Goal: Task Accomplishment & Management: Manage account settings

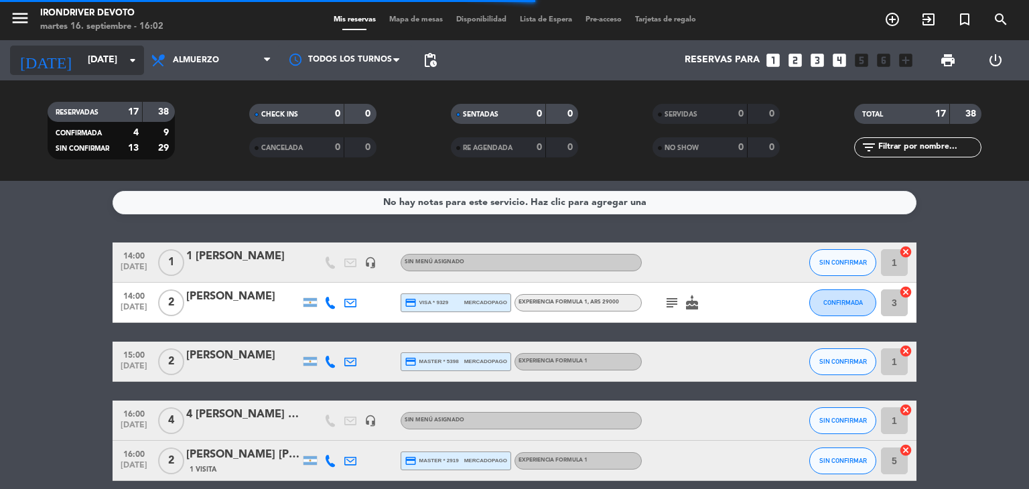
click at [81, 56] on input "[DATE]" at bounding box center [144, 60] width 127 height 24
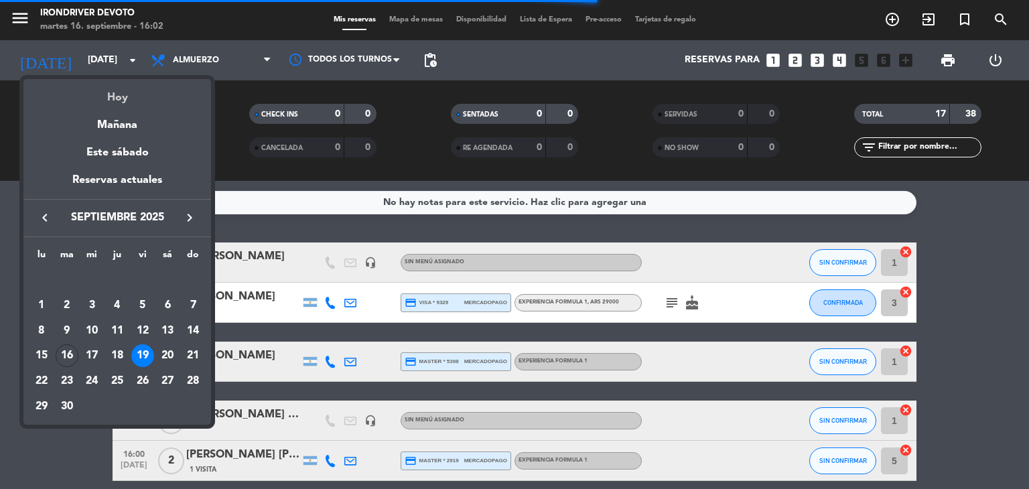
click at [123, 92] on div "Hoy" at bounding box center [117, 92] width 188 height 27
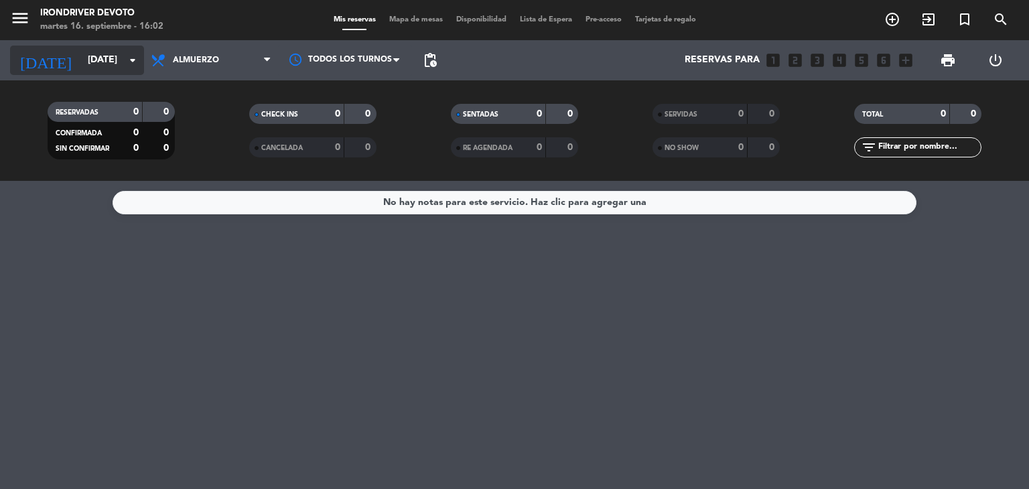
click at [90, 64] on input "[DATE]" at bounding box center [144, 60] width 127 height 24
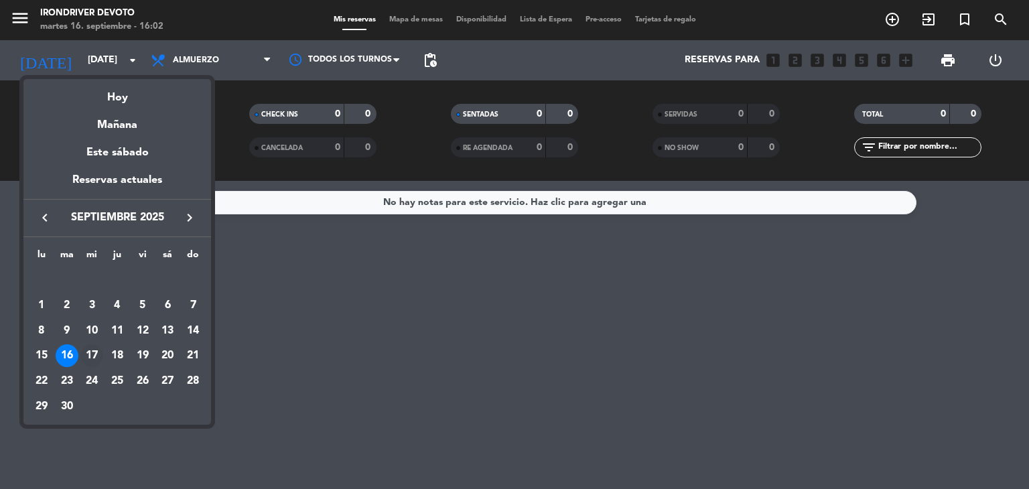
click at [88, 352] on div "17" at bounding box center [91, 355] width 23 height 23
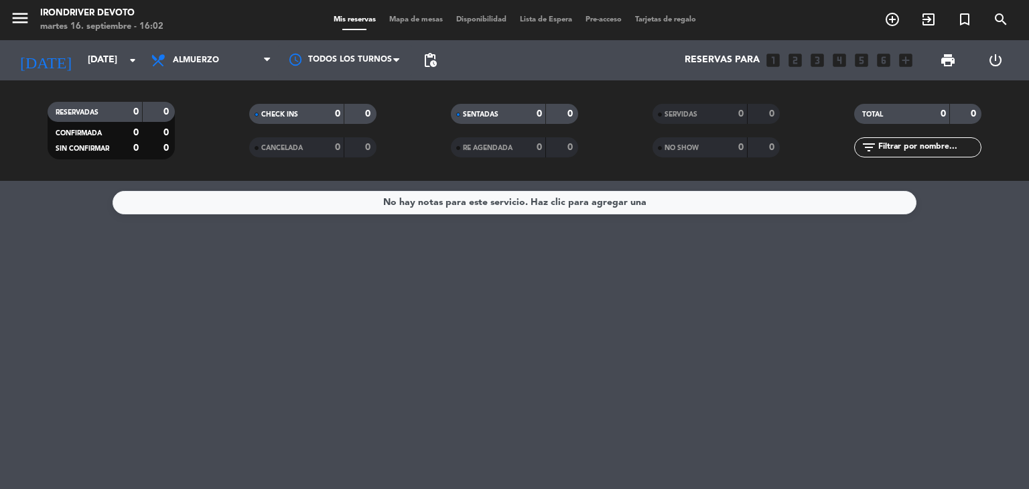
type input "[DATE]"
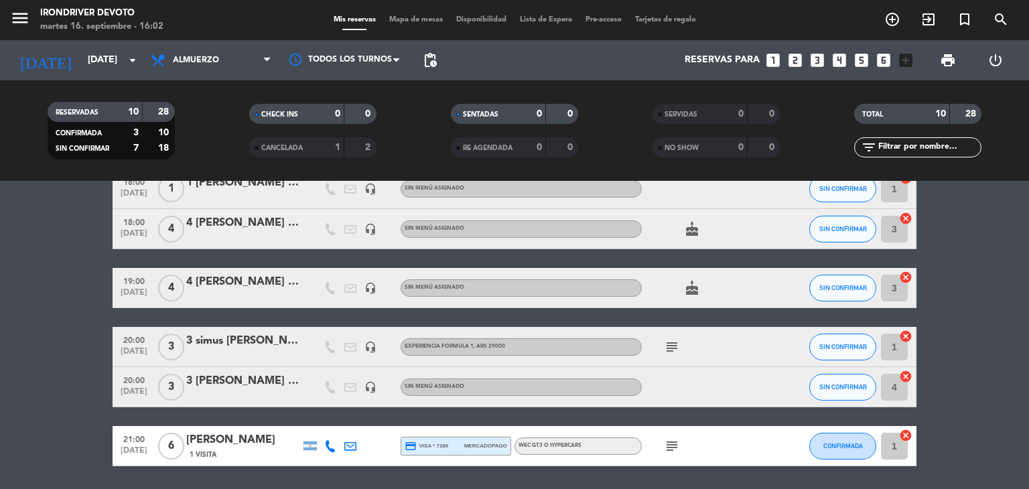
scroll to position [294, 0]
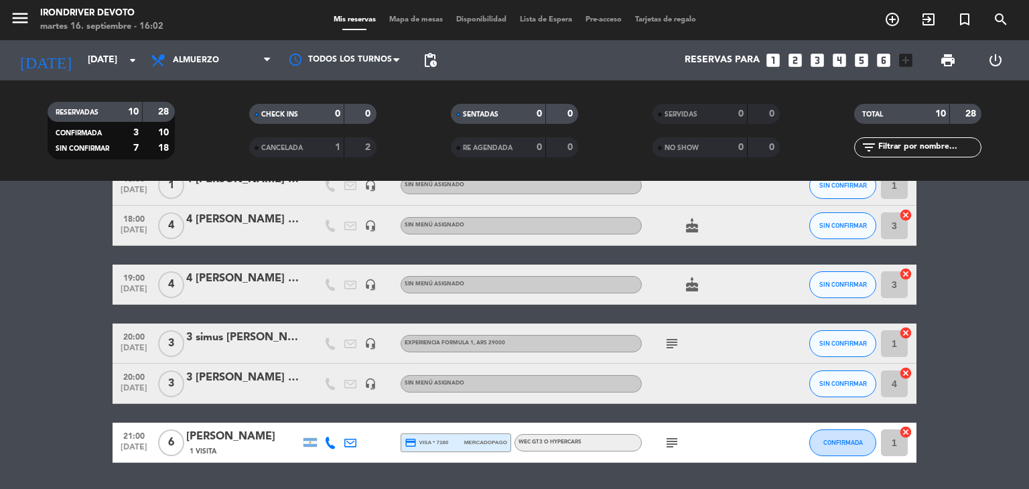
click at [272, 338] on div "3 simus [PERSON_NAME]" at bounding box center [243, 337] width 114 height 17
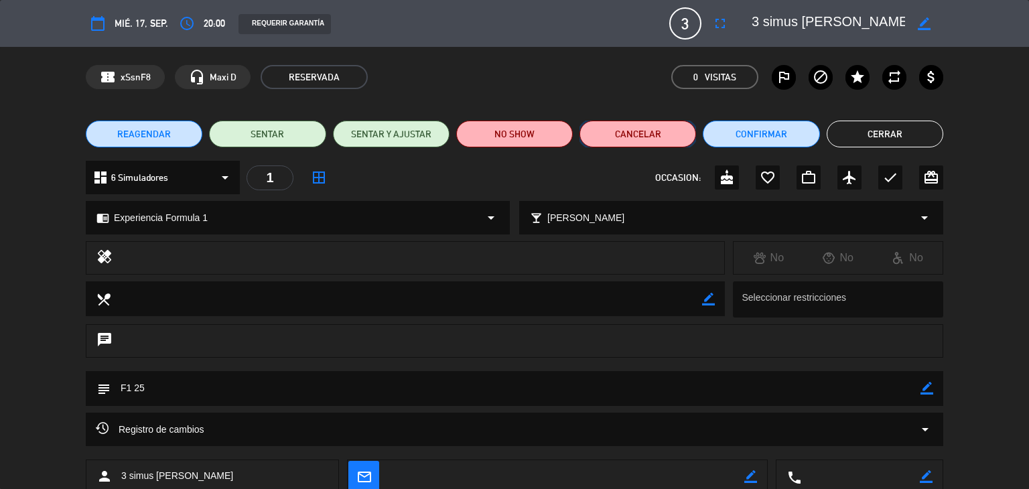
click at [652, 137] on button "Cancelar" at bounding box center [637, 134] width 117 height 27
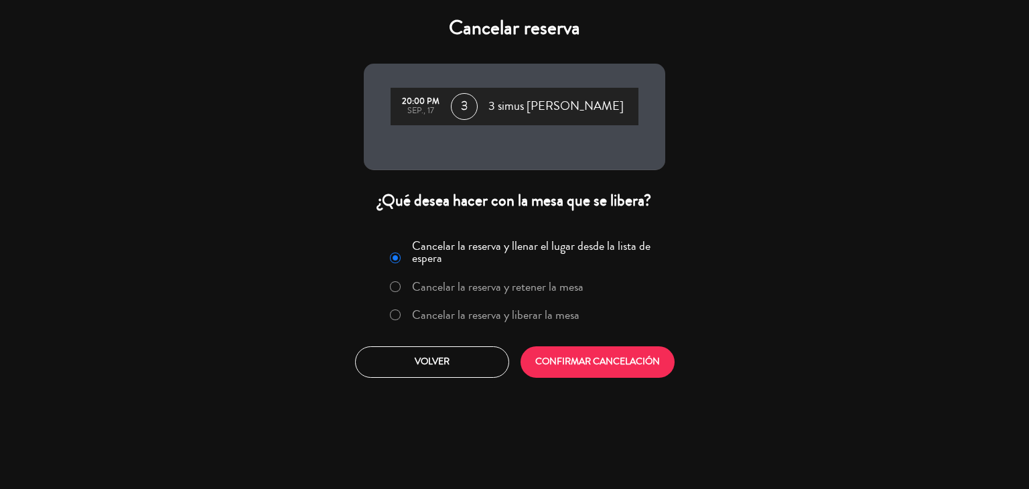
click at [536, 309] on label "Cancelar la reserva y liberar la mesa" at bounding box center [495, 315] width 167 height 12
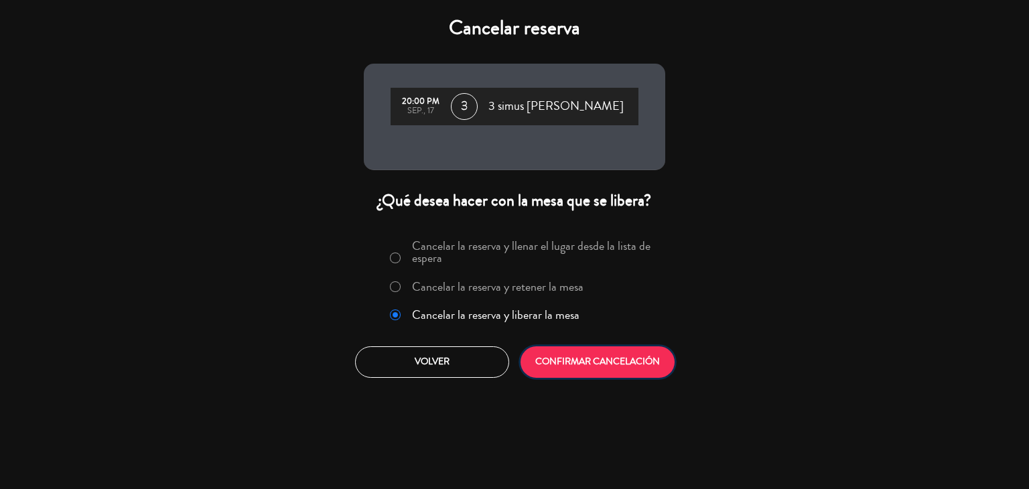
click at [581, 362] on button "CONFIRMAR CANCELACIÓN" at bounding box center [598, 361] width 154 height 31
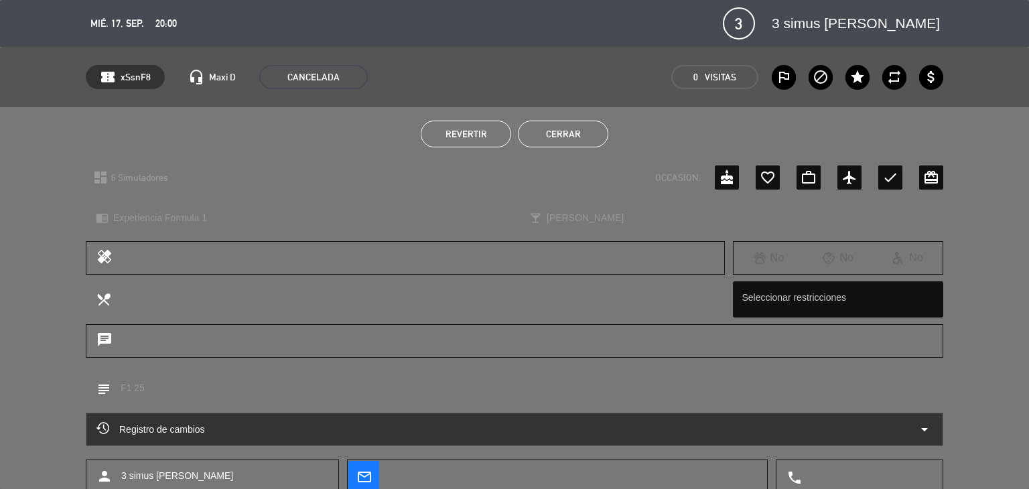
click at [586, 130] on button "Cerrar" at bounding box center [563, 134] width 90 height 27
